Goal: Task Accomplishment & Management: Manage account settings

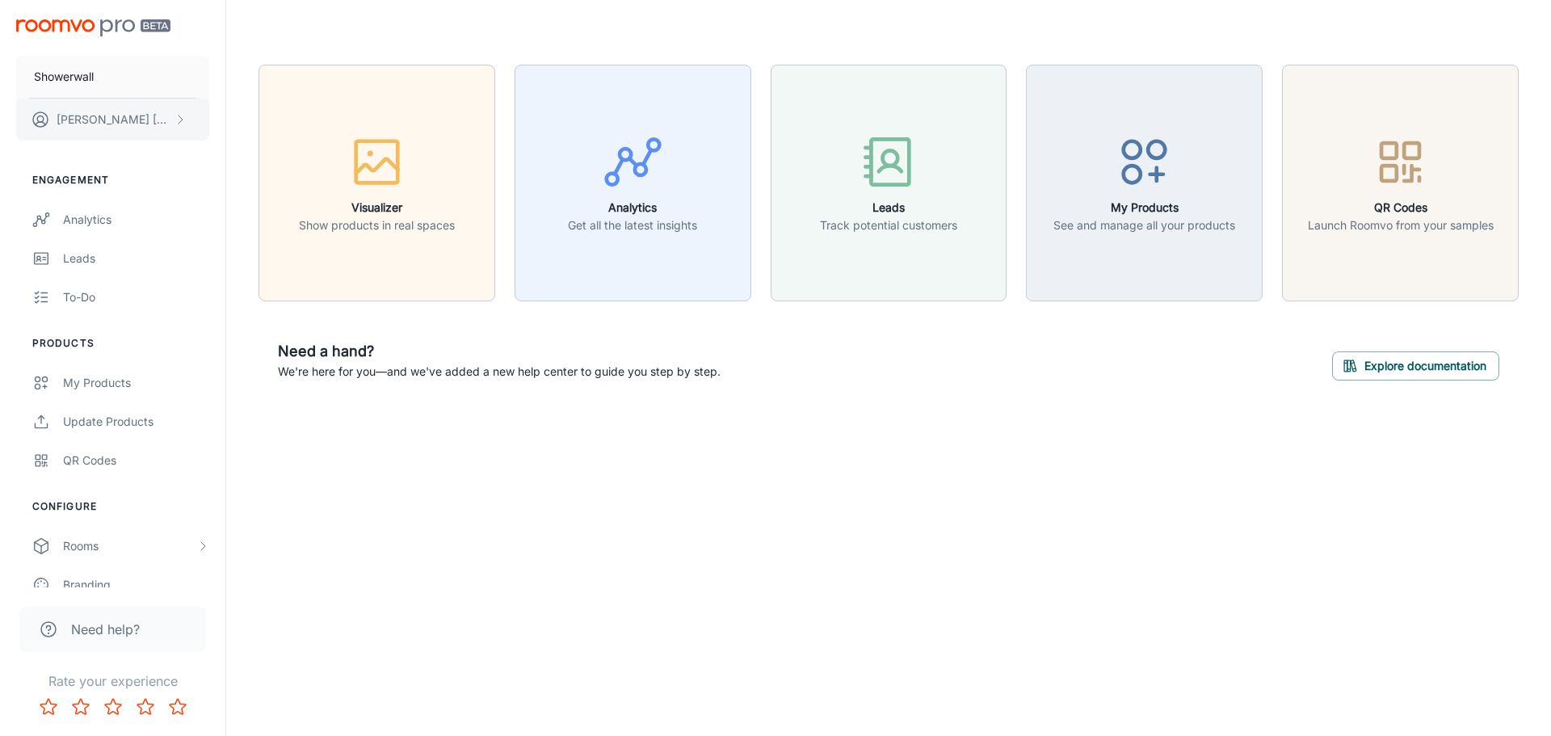
click at [101, 114] on p "[PERSON_NAME]" at bounding box center [114, 120] width 114 height 18
click at [252, 108] on li "User Profile" at bounding box center [252, 118] width 86 height 27
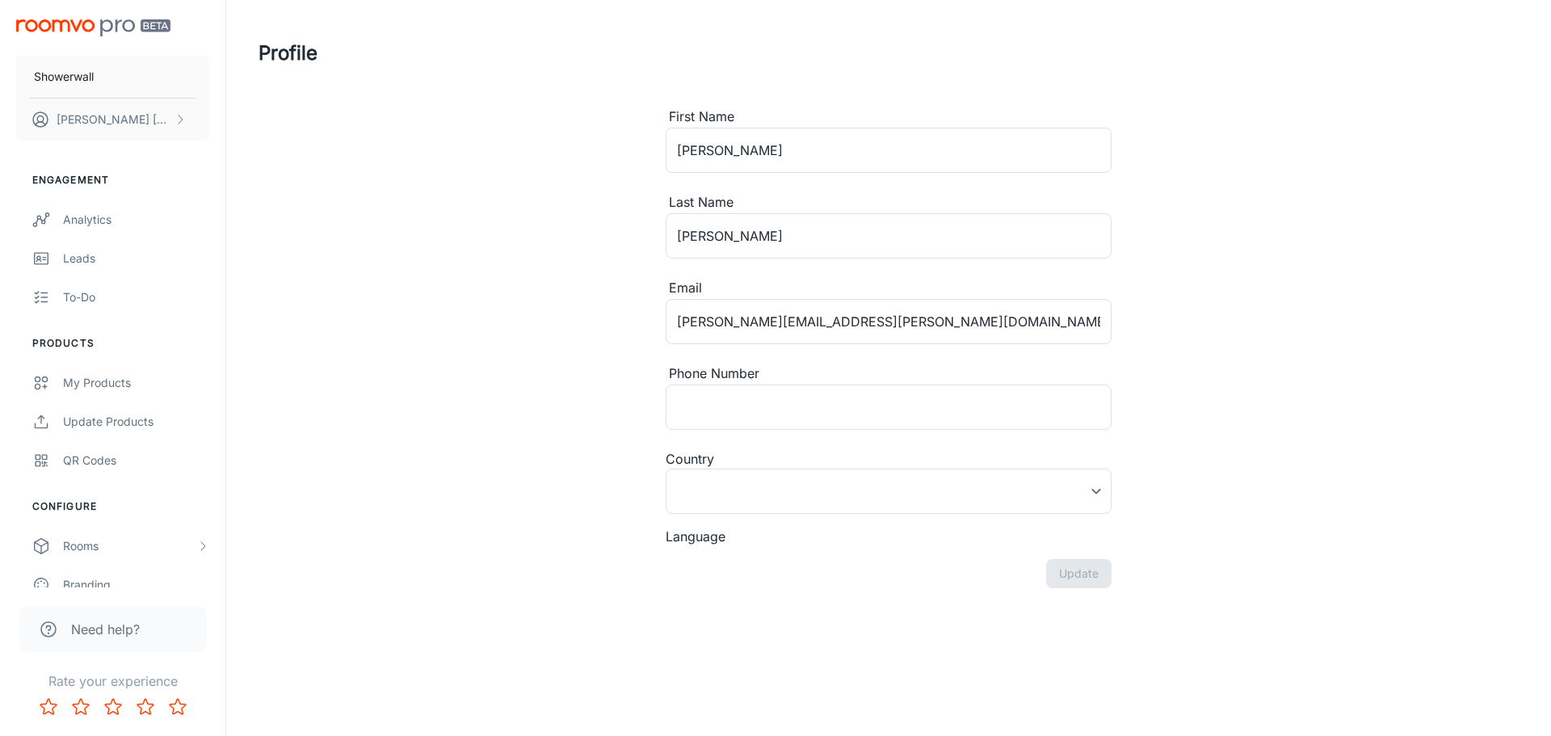
type input "[GEOGRAPHIC_DATA]"
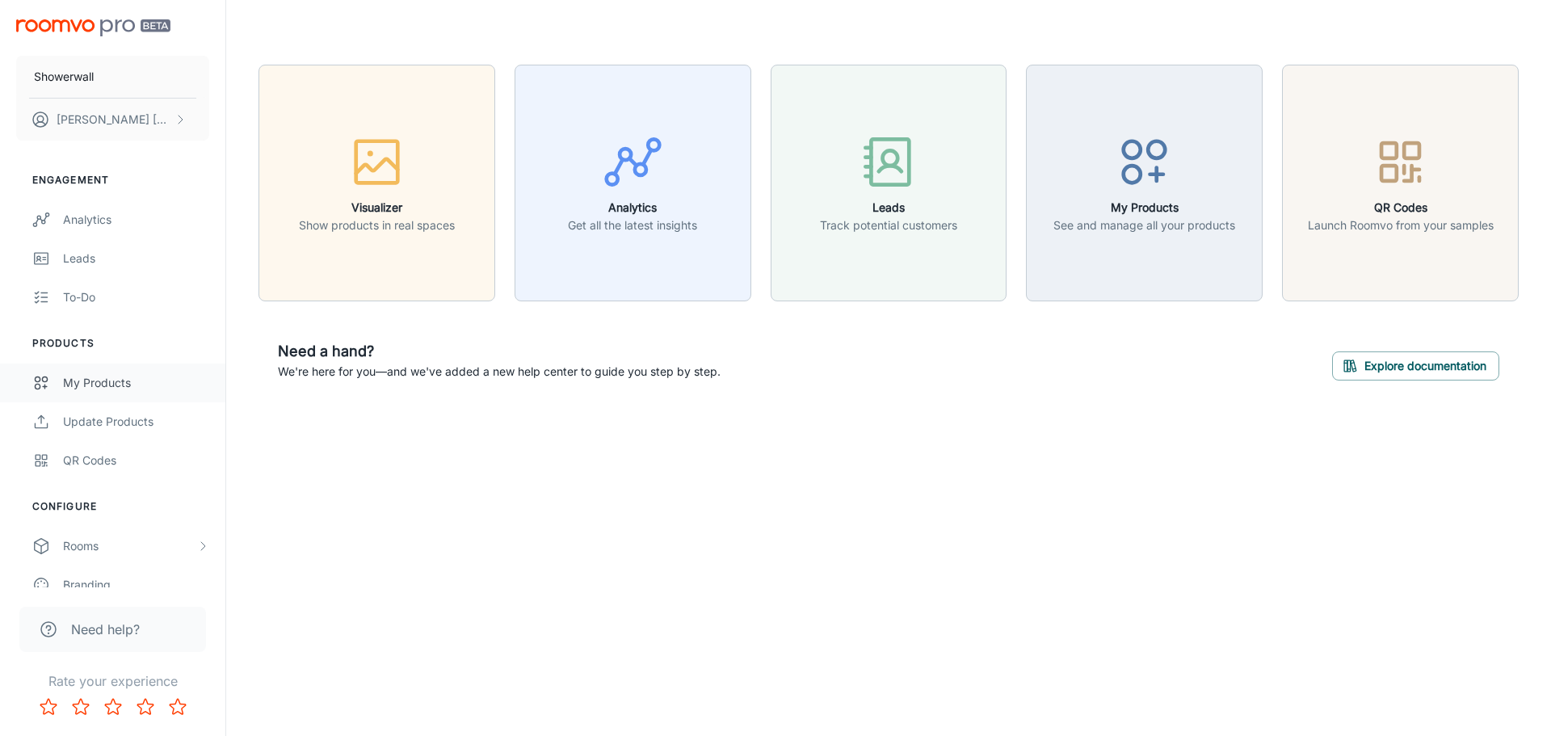
click at [109, 375] on div "My Products" at bounding box center [136, 383] width 146 height 18
